Goal: Task Accomplishment & Management: Manage account settings

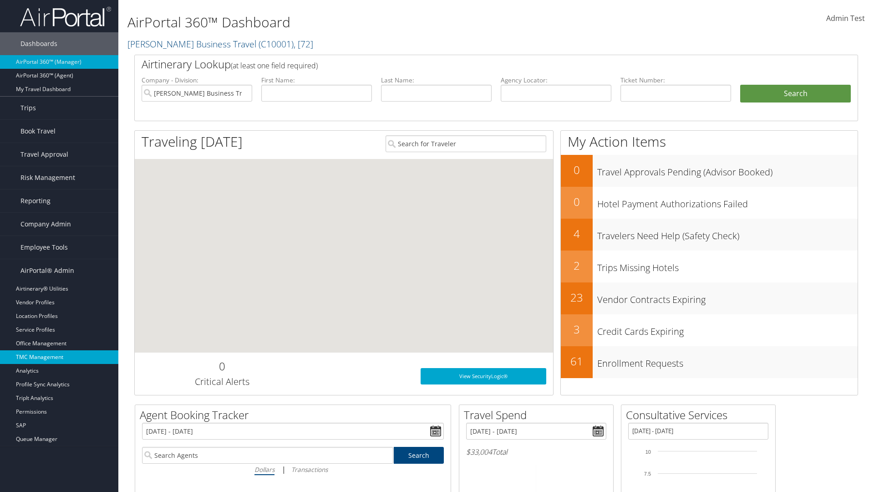
click at [59, 357] on link "TMC Management" at bounding box center [59, 357] width 118 height 14
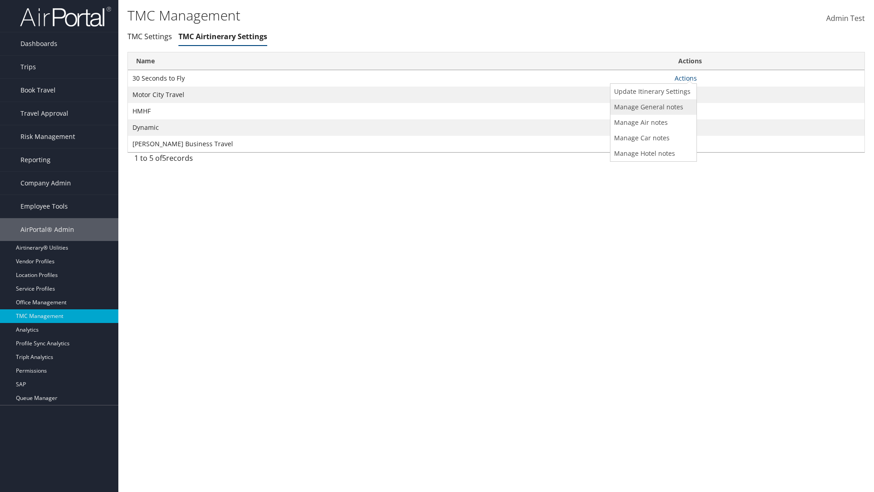
click at [652, 107] on link "Manage General notes" at bounding box center [653, 106] width 84 height 15
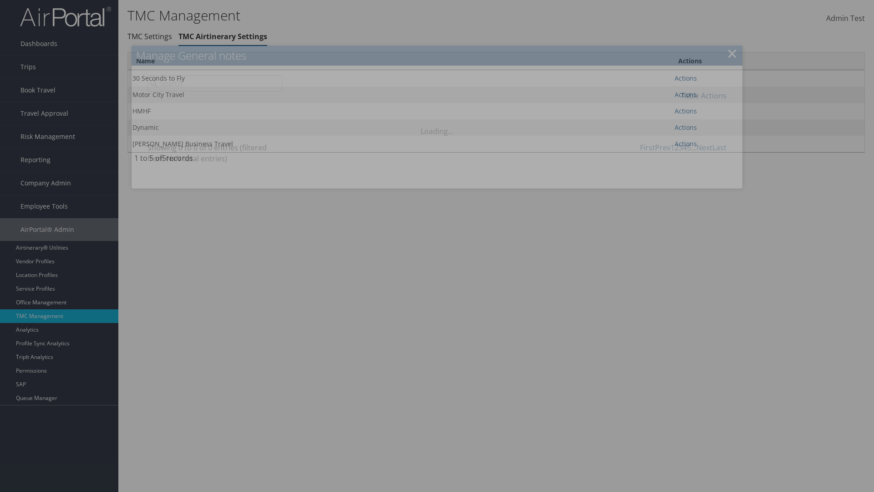
click at [704, 95] on link "Table Actions" at bounding box center [704, 96] width 46 height 10
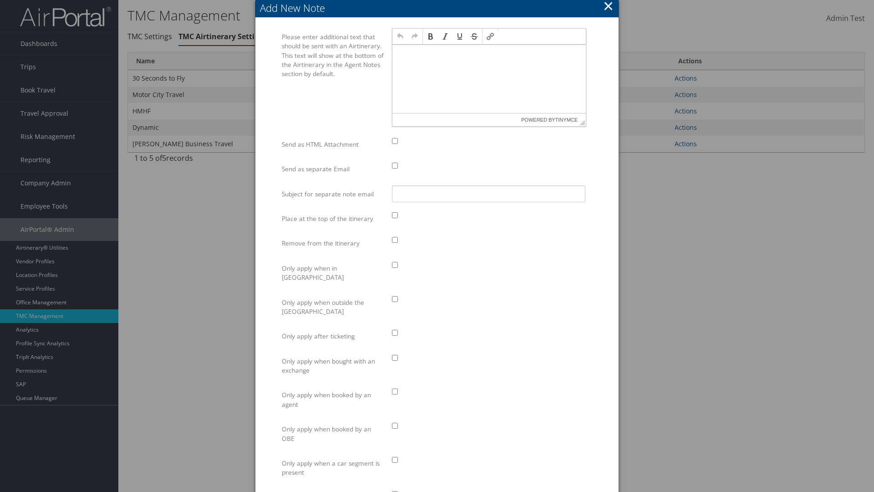
click at [489, 53] on p at bounding box center [489, 53] width 186 height 7
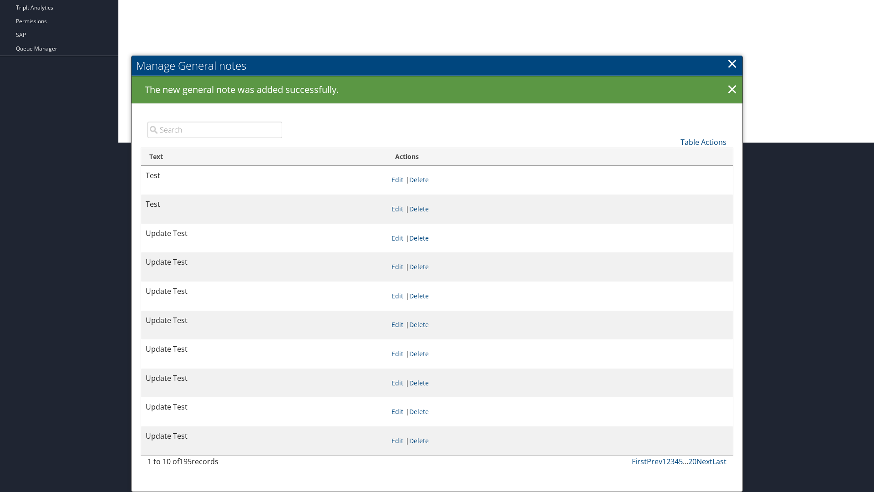
scroll to position [349, 0]
type input "Test"
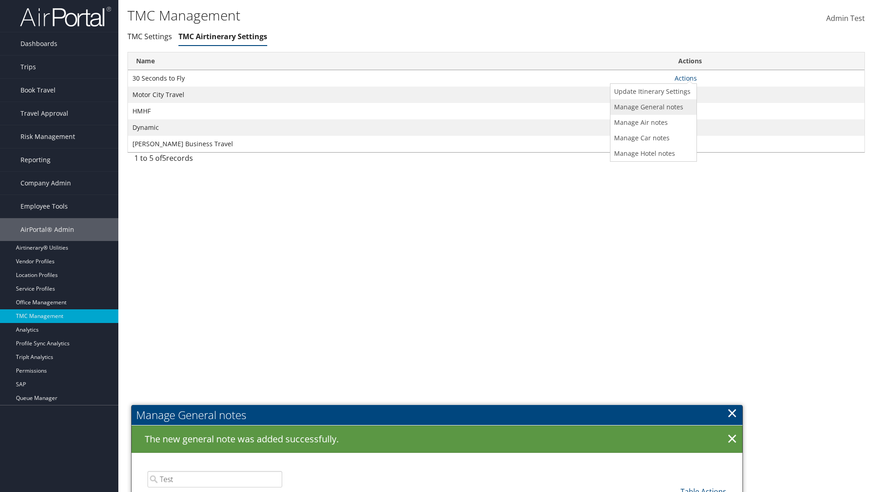
click at [652, 107] on link "Manage General notes" at bounding box center [653, 106] width 84 height 15
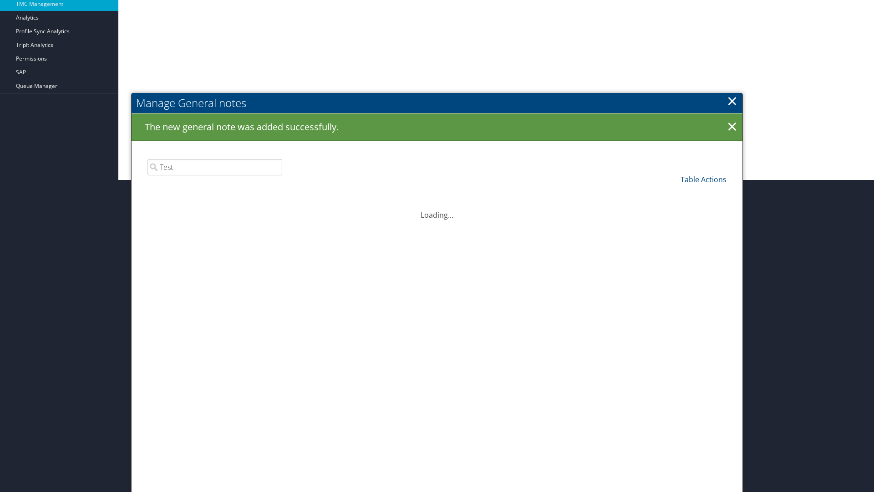
scroll to position [349, 0]
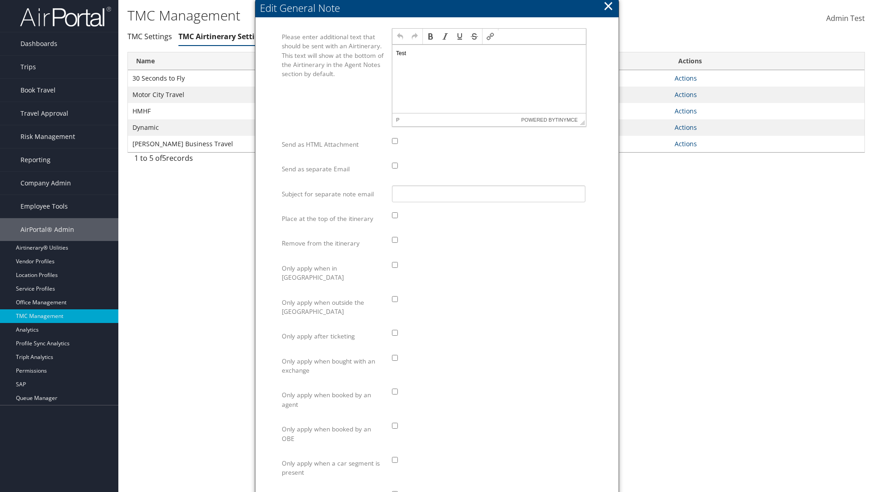
scroll to position [0, 0]
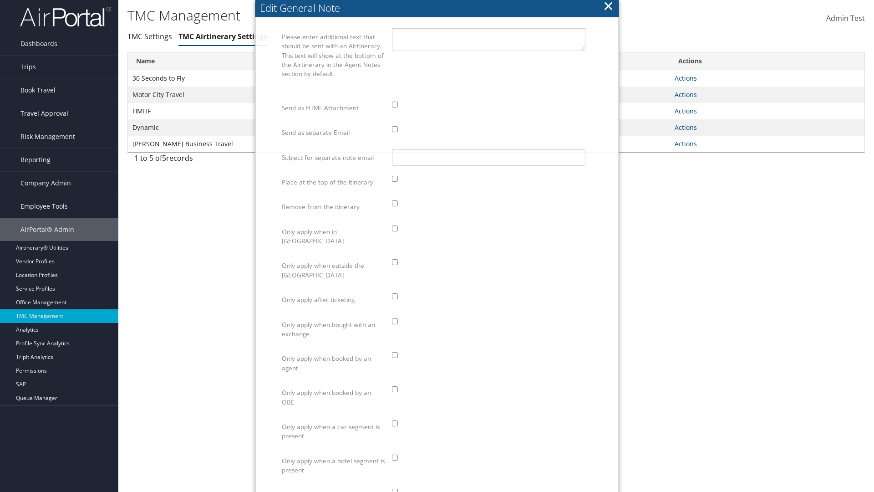
click at [0, 0] on link "Manage General notes" at bounding box center [0, 0] width 0 height 0
